Goal: Information Seeking & Learning: Understand process/instructions

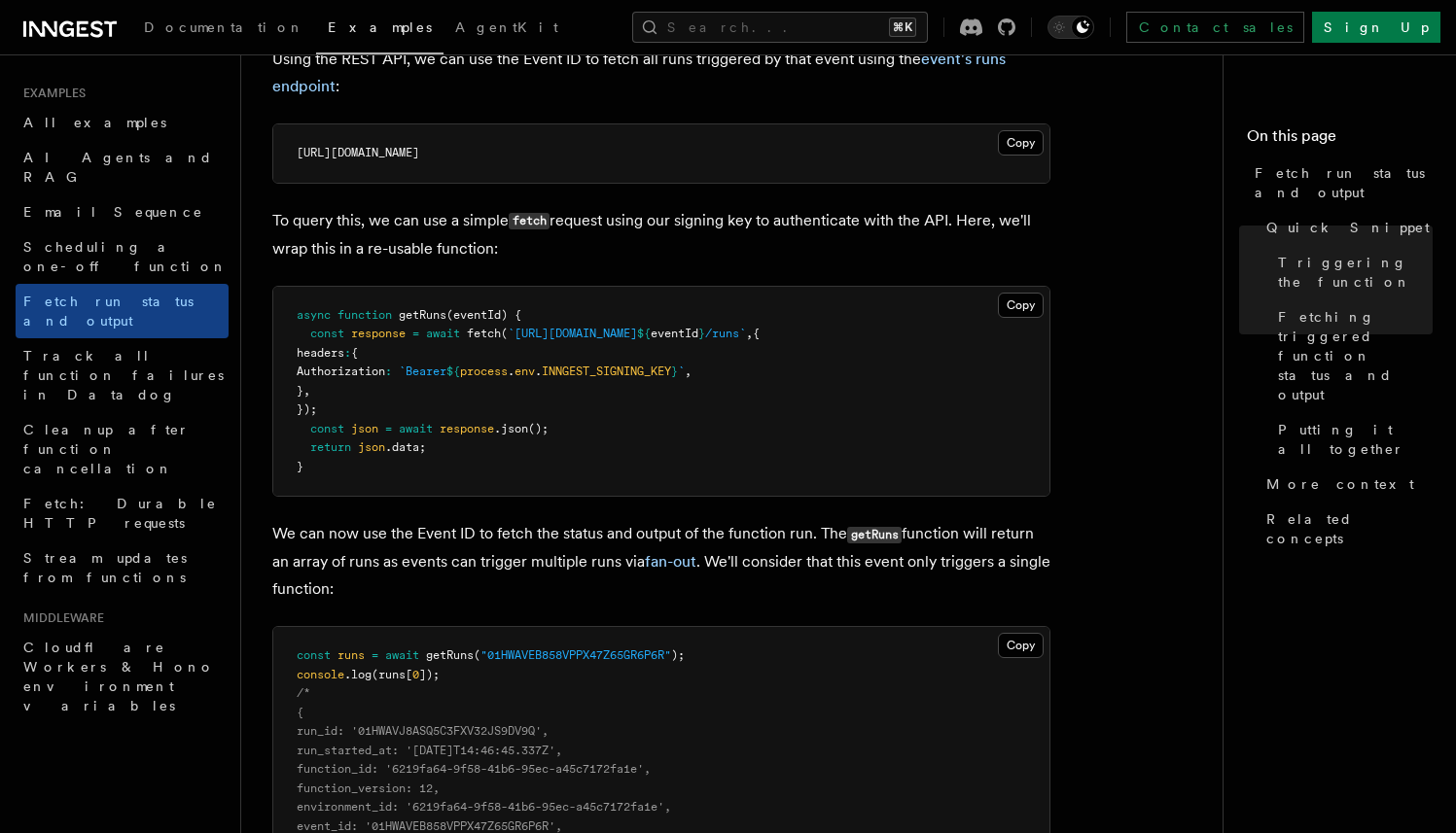
scroll to position [1587, 0]
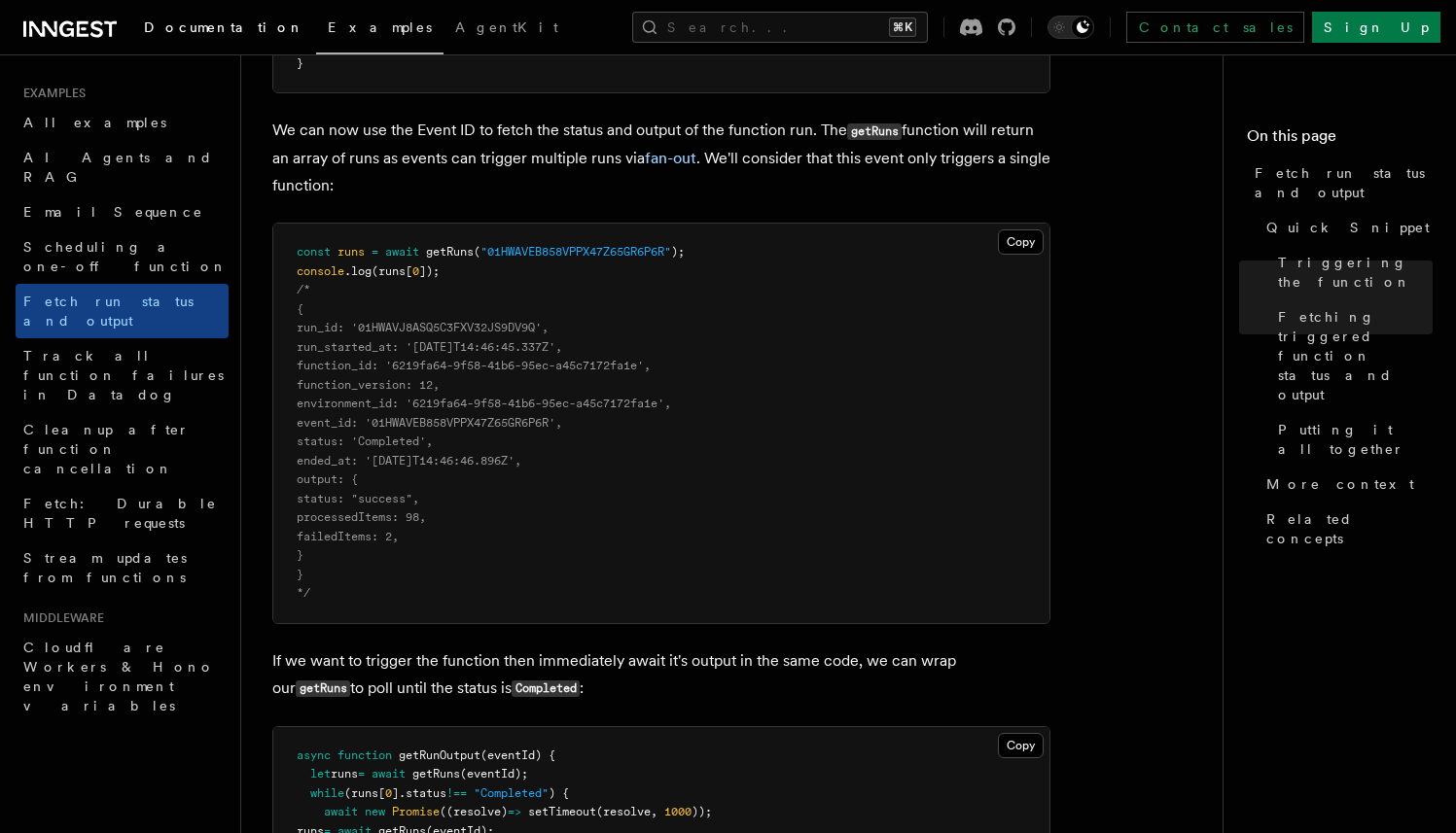
click at [209, 23] on span "Documentation" at bounding box center [224, 27] width 161 height 16
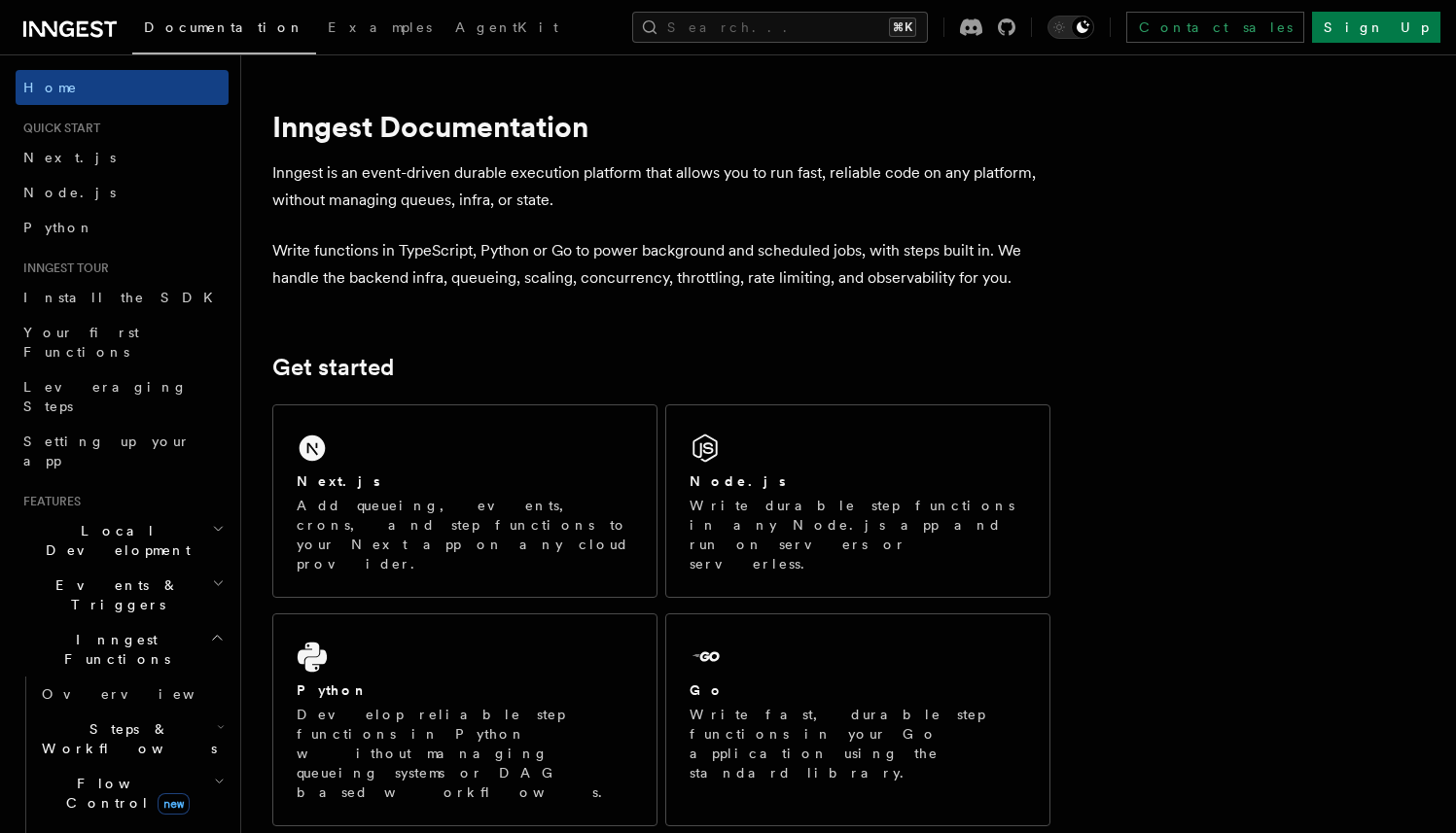
click at [62, 719] on span "Steps & Workflows" at bounding box center [125, 739] width 183 height 39
click at [108, 810] on span "Function steps" at bounding box center [135, 818] width 150 height 16
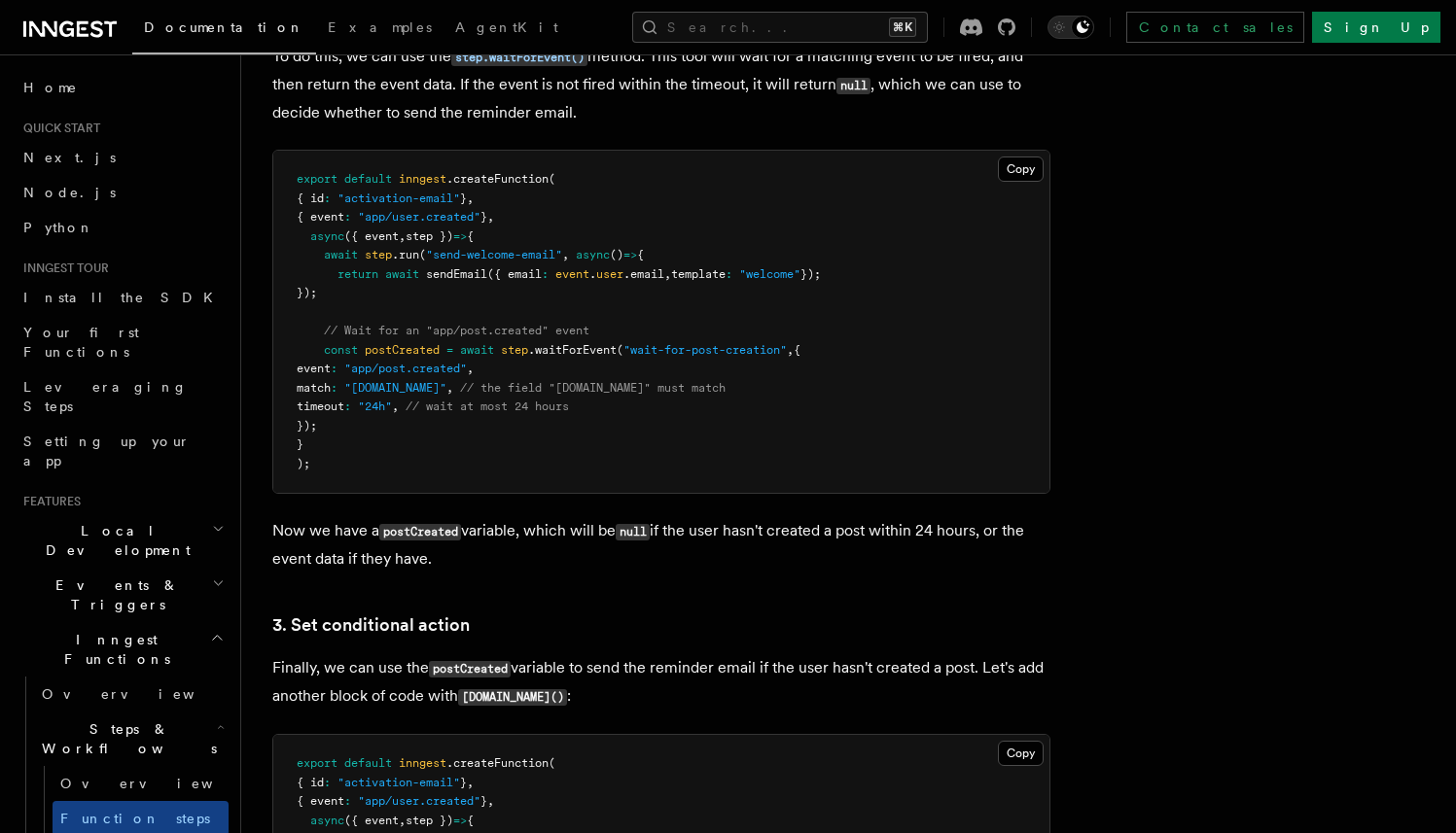
scroll to position [2538, 0]
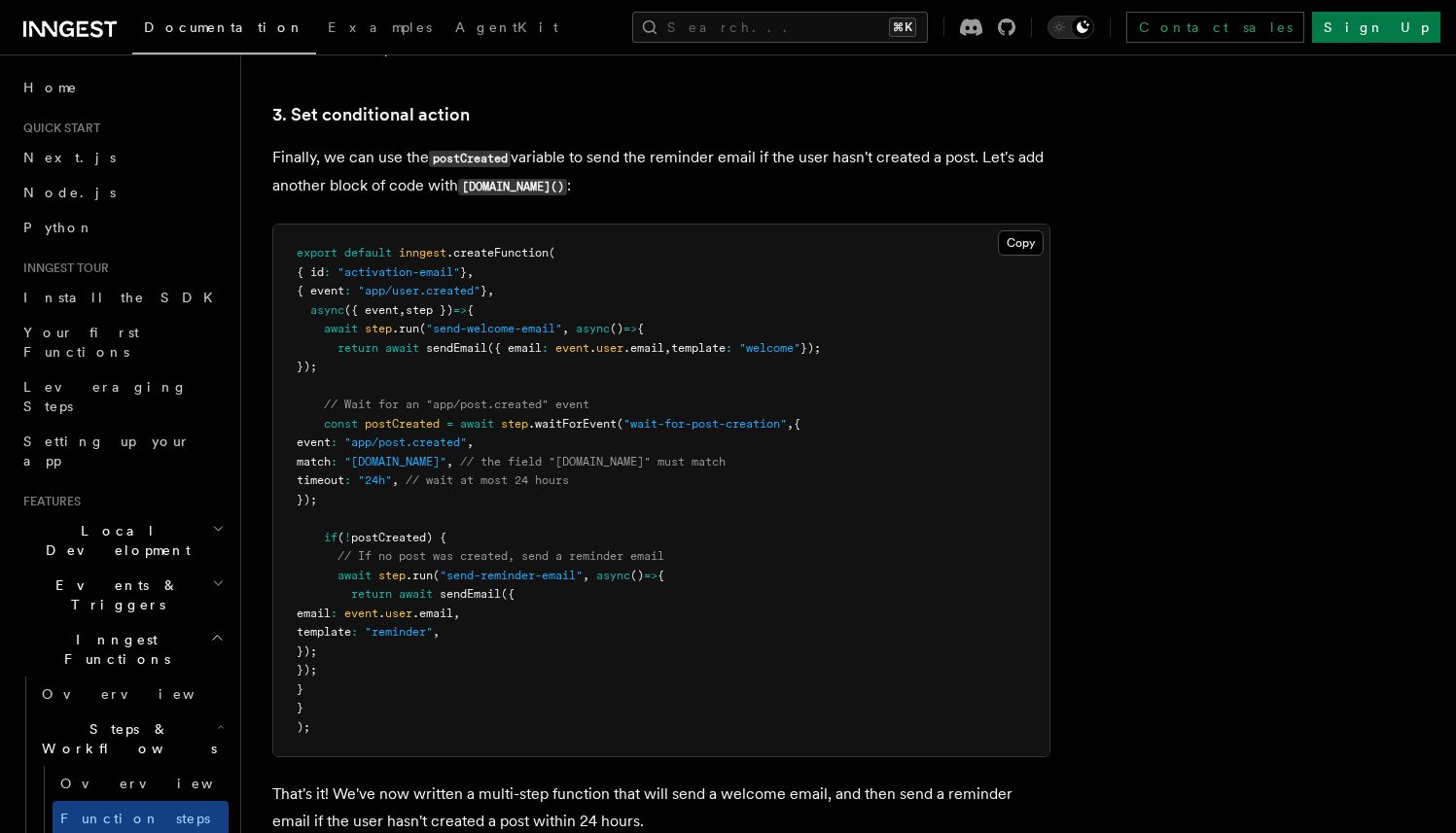
click at [815, 374] on pre "export default inngest .createFunction ( { id : "activation-email" } , { event …" at bounding box center [661, 489] width 776 height 532
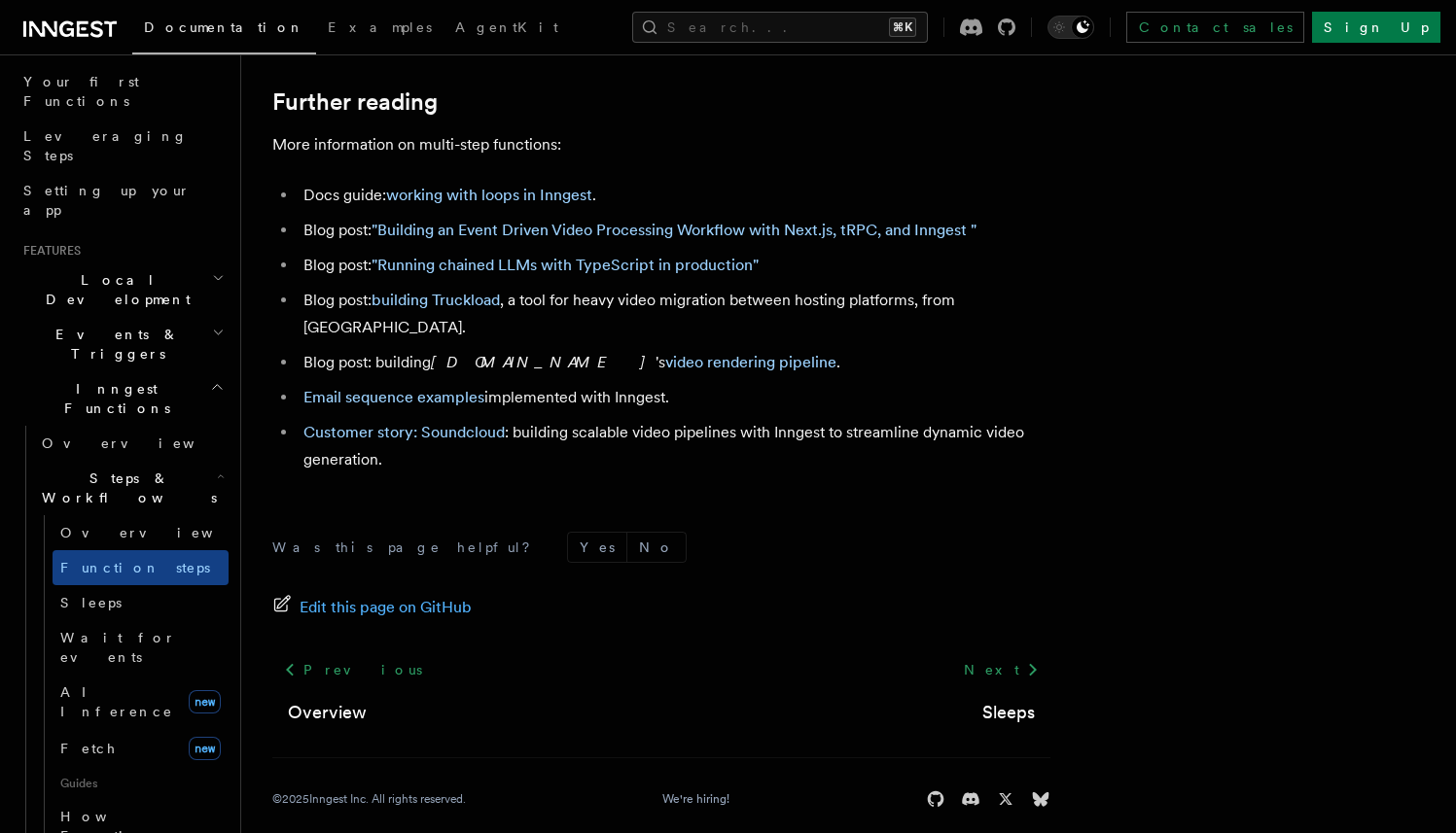
scroll to position [258, 0]
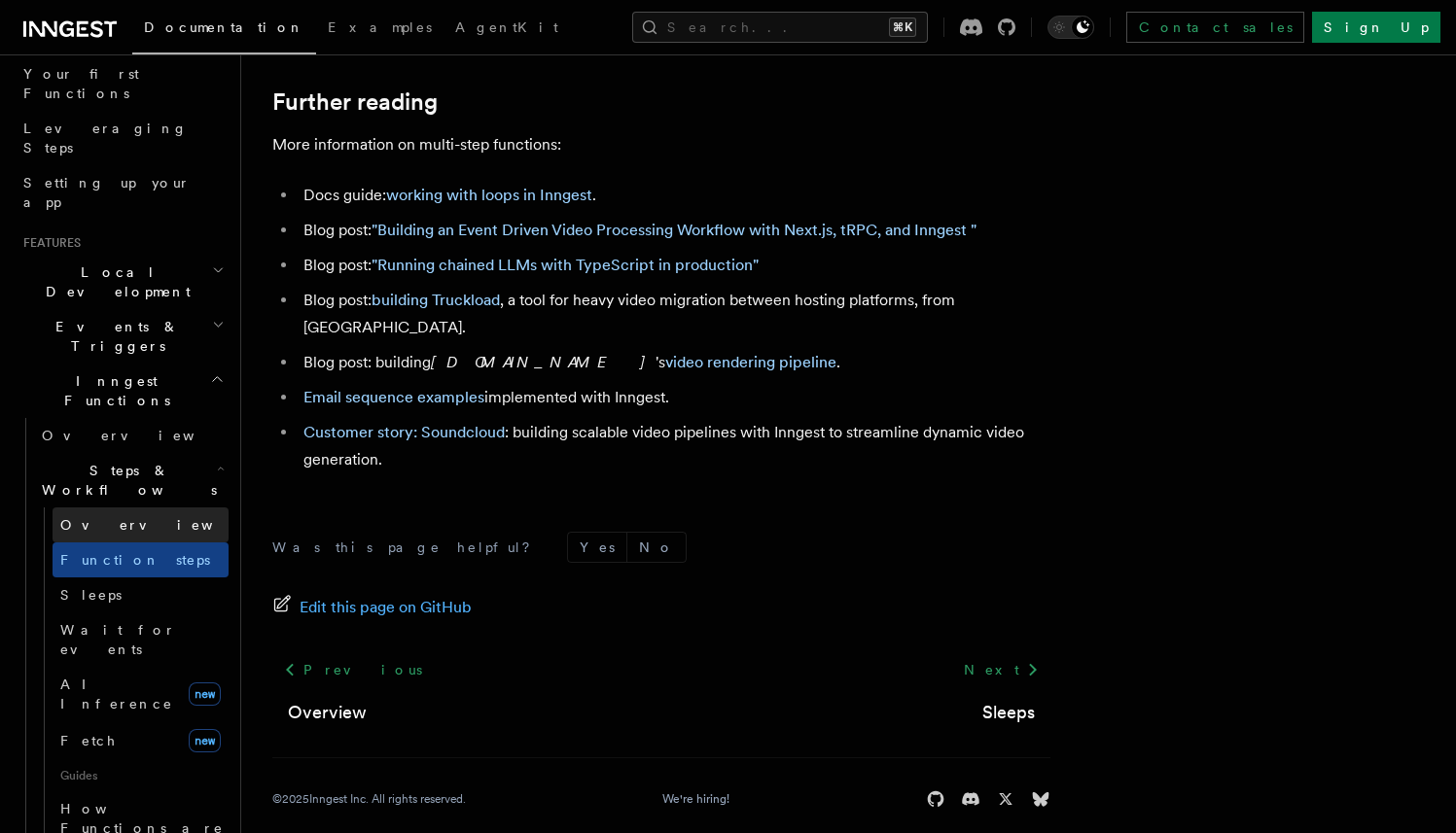
click at [123, 507] on link "Overview" at bounding box center [141, 525] width 176 height 35
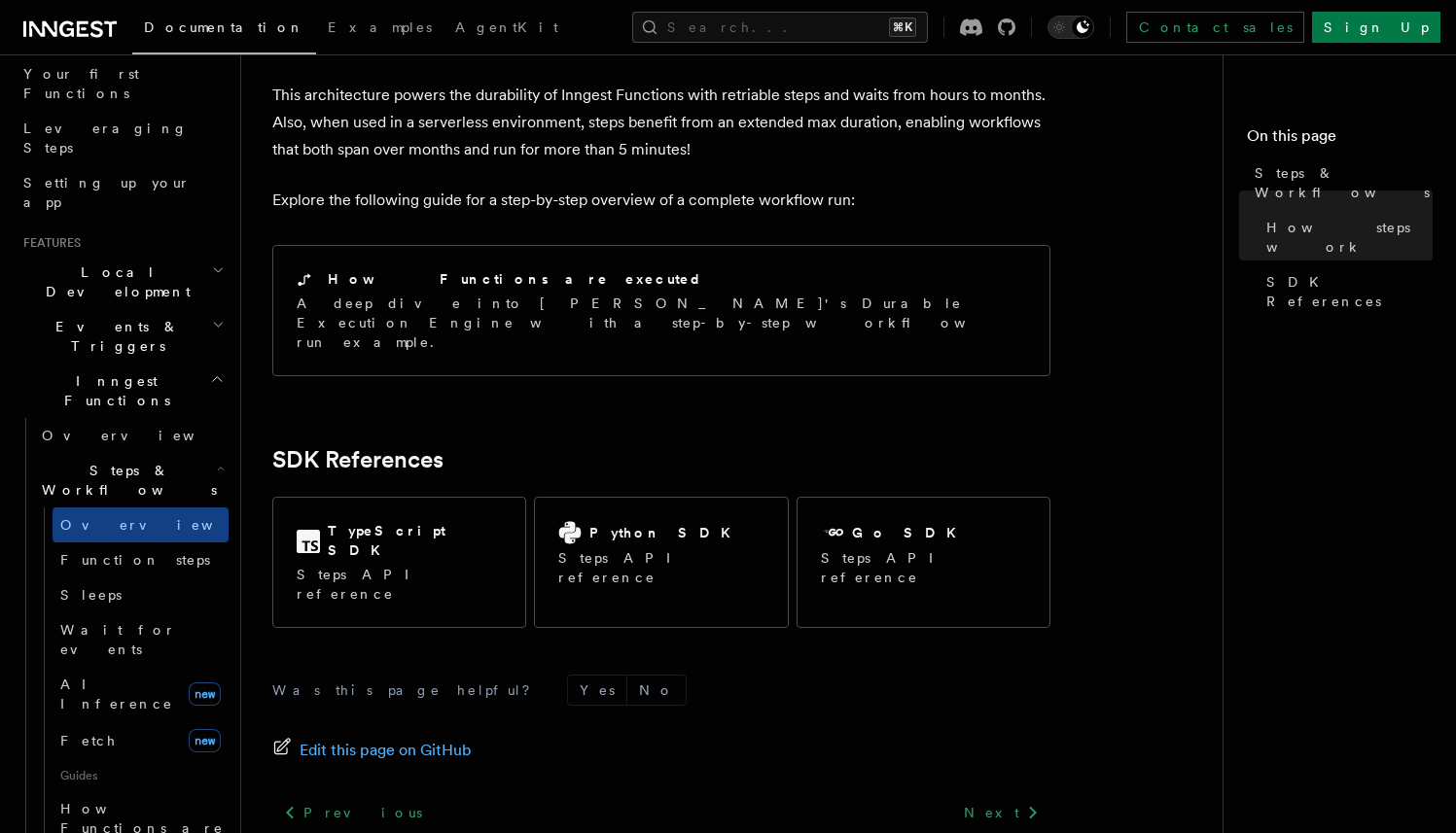
scroll to position [6610, 0]
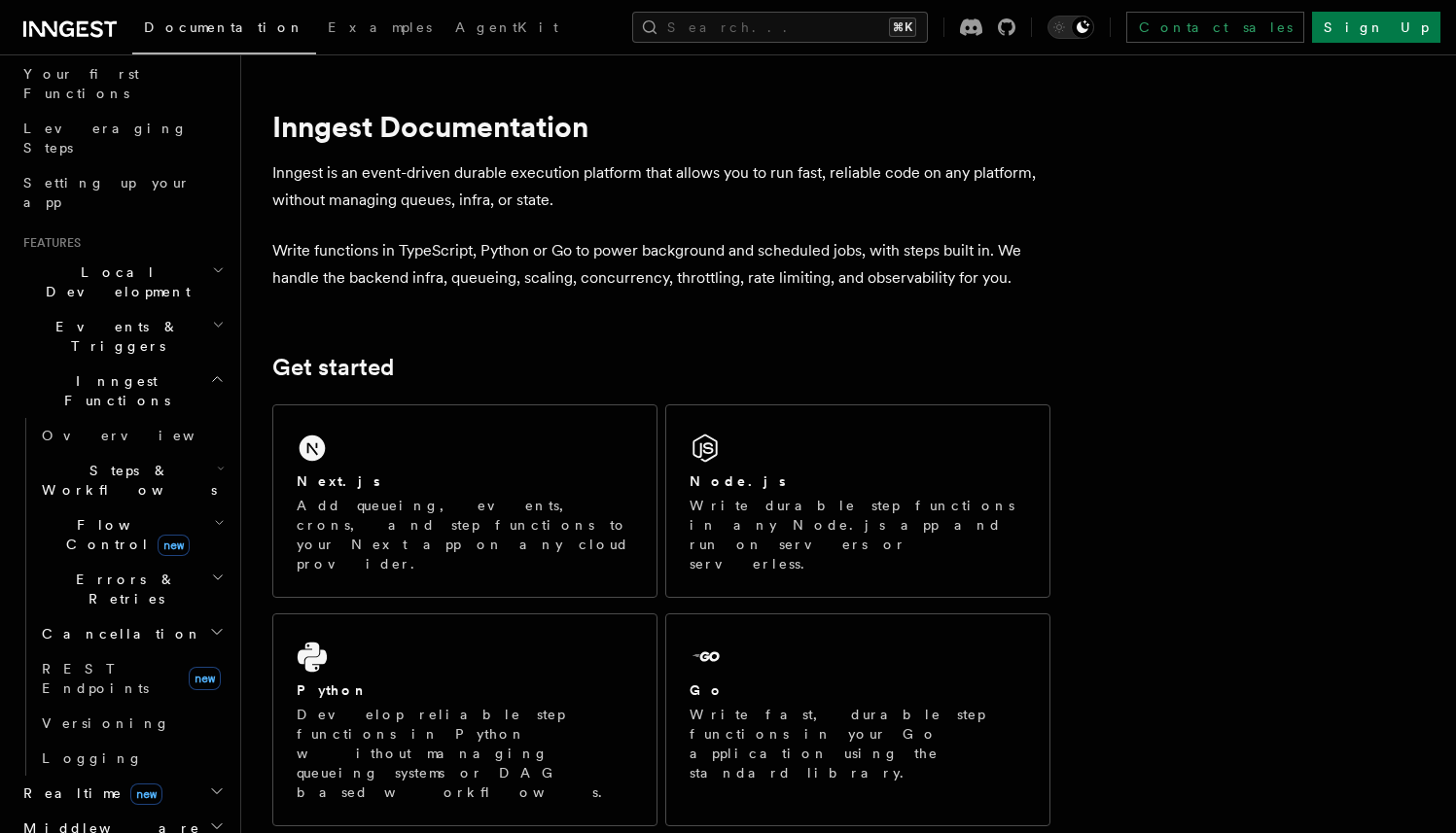
click at [137, 453] on h2 "Steps & Workflows" at bounding box center [131, 481] width 195 height 55
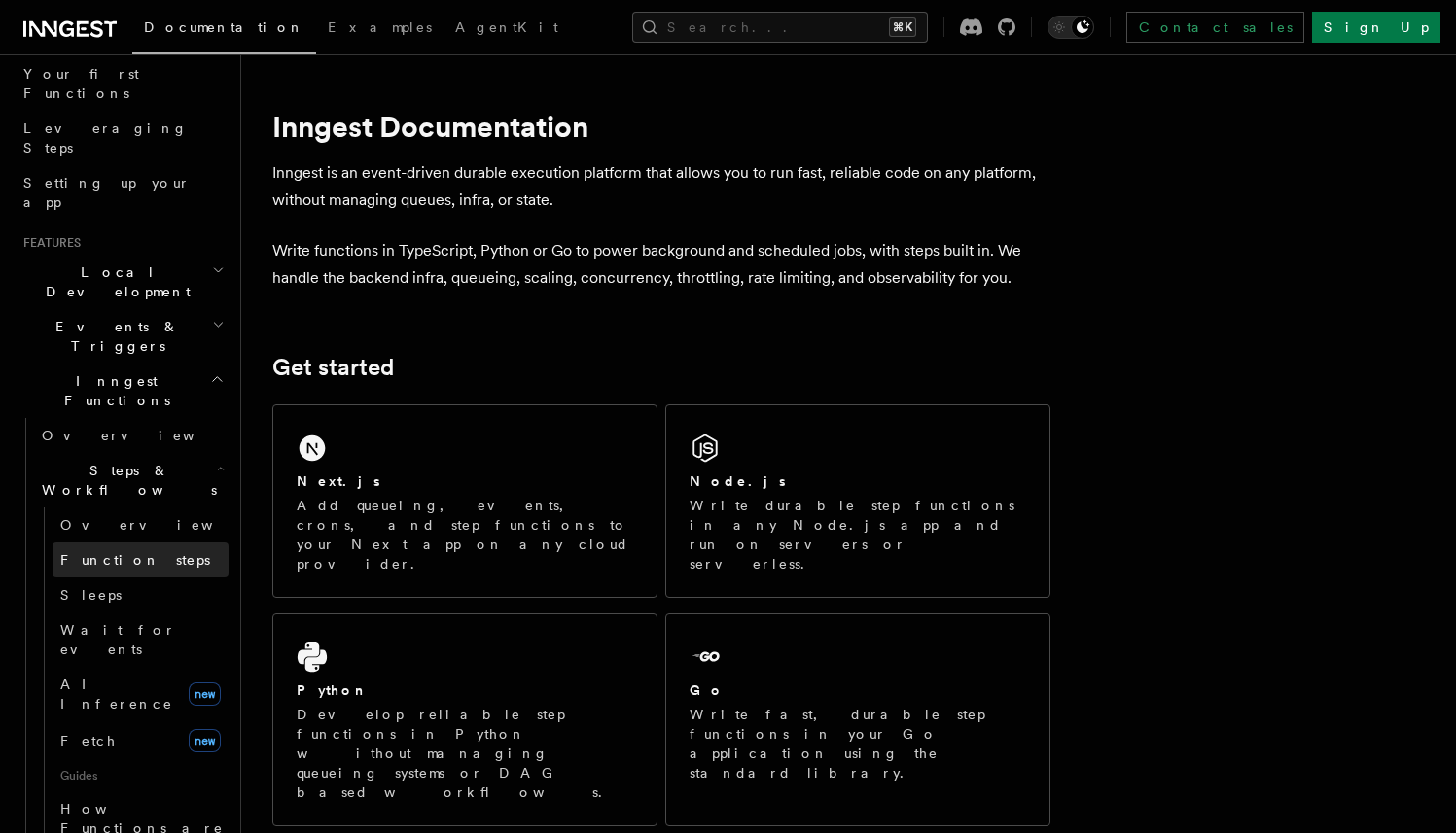
click at [121, 552] on span "Function steps" at bounding box center [135, 560] width 150 height 16
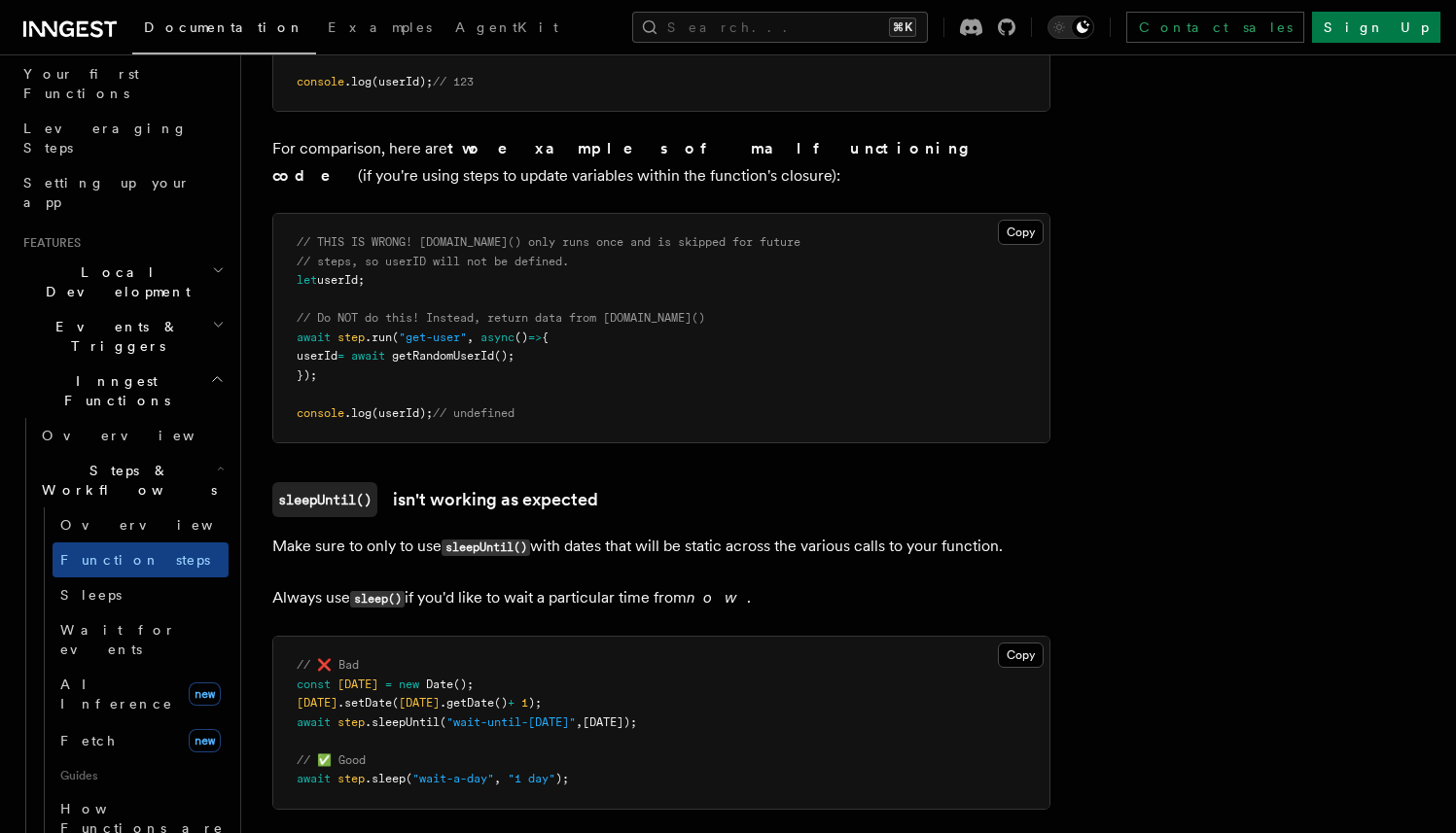
scroll to position [5130, 0]
